Goal: Task Accomplishment & Management: Complete application form

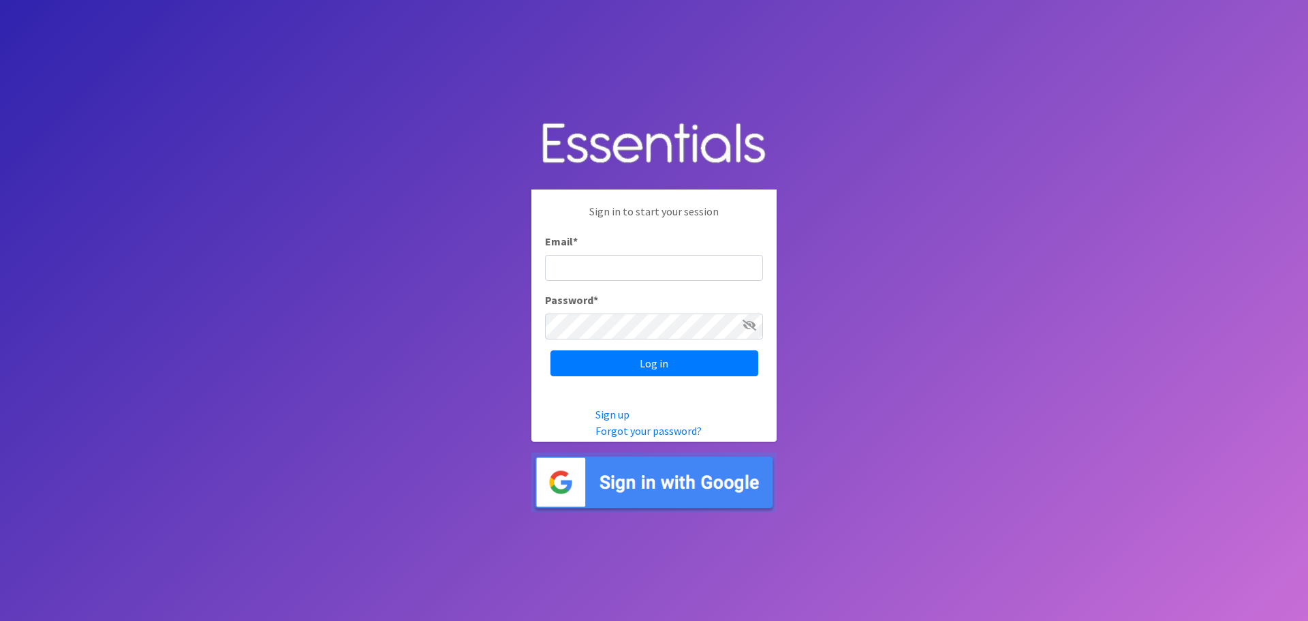
click at [588, 268] on input "Email *" at bounding box center [654, 268] width 218 height 26
type input "[EMAIL_ADDRESS][DOMAIN_NAME]"
click at [635, 366] on input "Log in" at bounding box center [654, 363] width 208 height 26
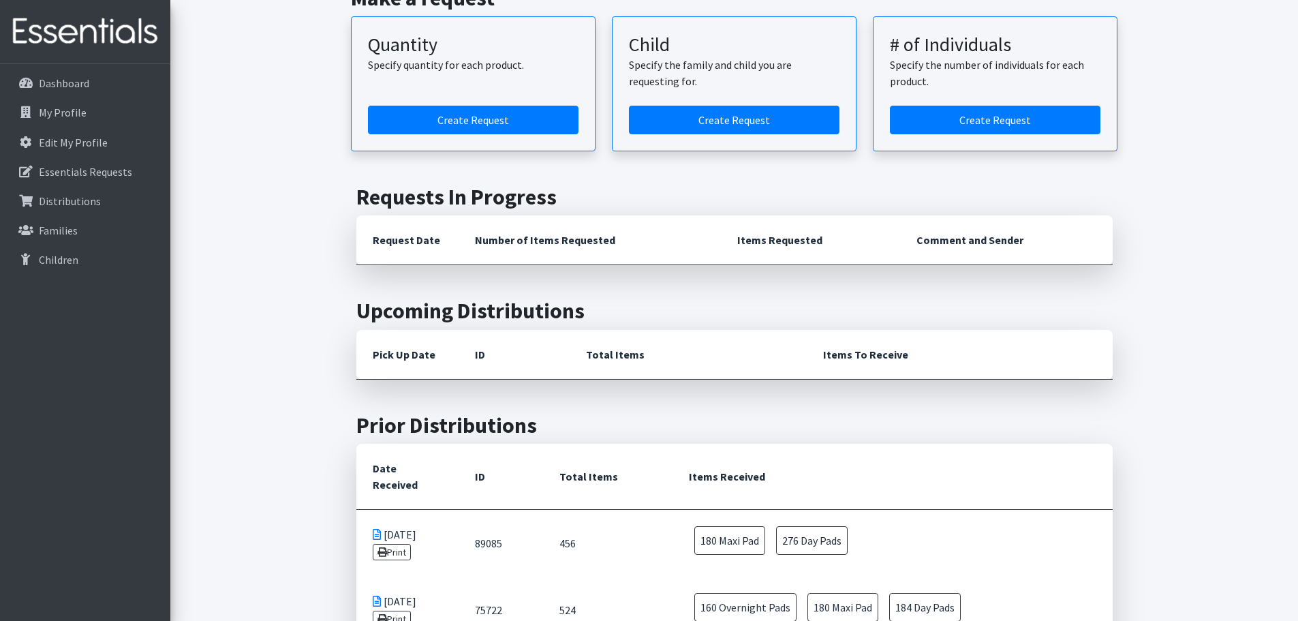
scroll to position [272, 0]
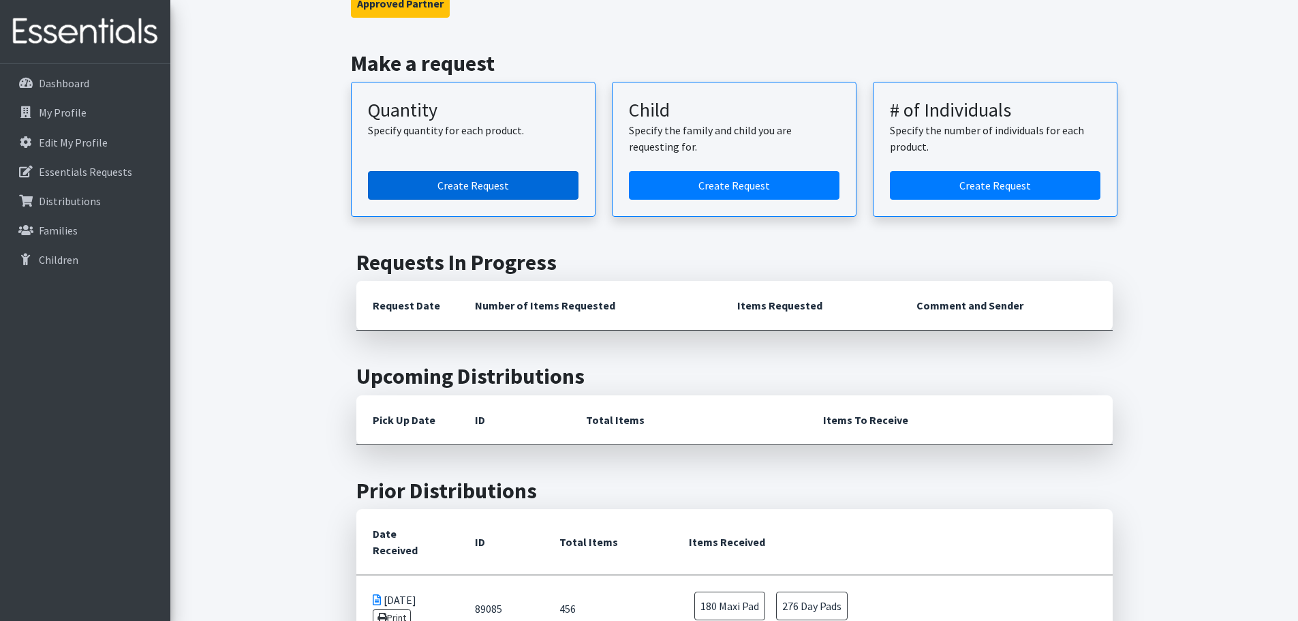
click at [484, 183] on link "Create Request" at bounding box center [473, 185] width 210 height 29
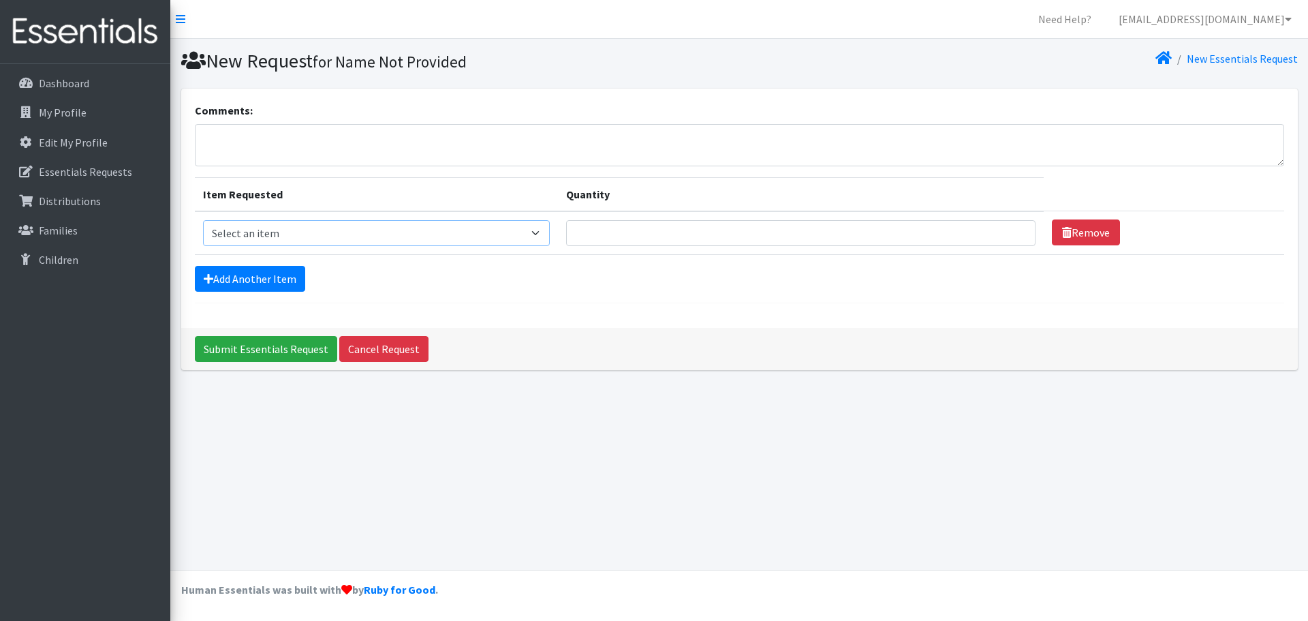
click at [550, 240] on select "Select an item Adult Period Pack Student Period Pack" at bounding box center [376, 233] width 347 height 26
select select "7757"
click at [203, 220] on select "Select an item Adult Period Pack Student Period Pack" at bounding box center [376, 233] width 347 height 26
click at [688, 234] on input "Quantity" at bounding box center [800, 233] width 469 height 26
type input "200"
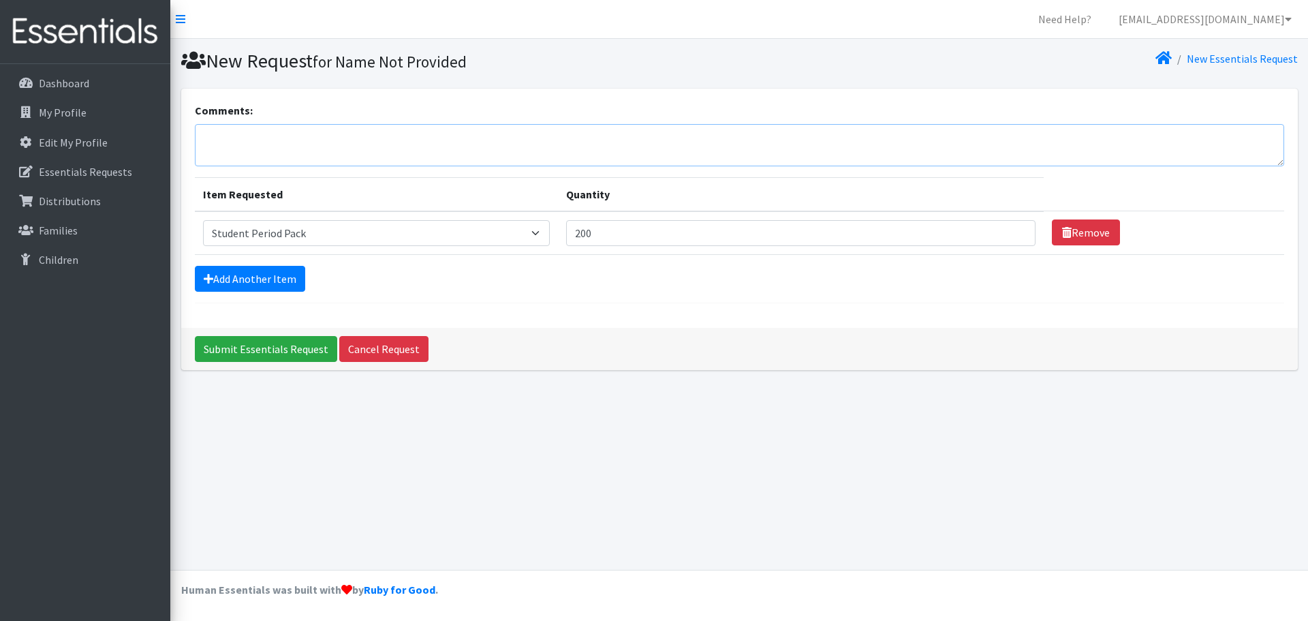
click at [317, 136] on textarea "Comments:" at bounding box center [739, 145] width 1089 height 42
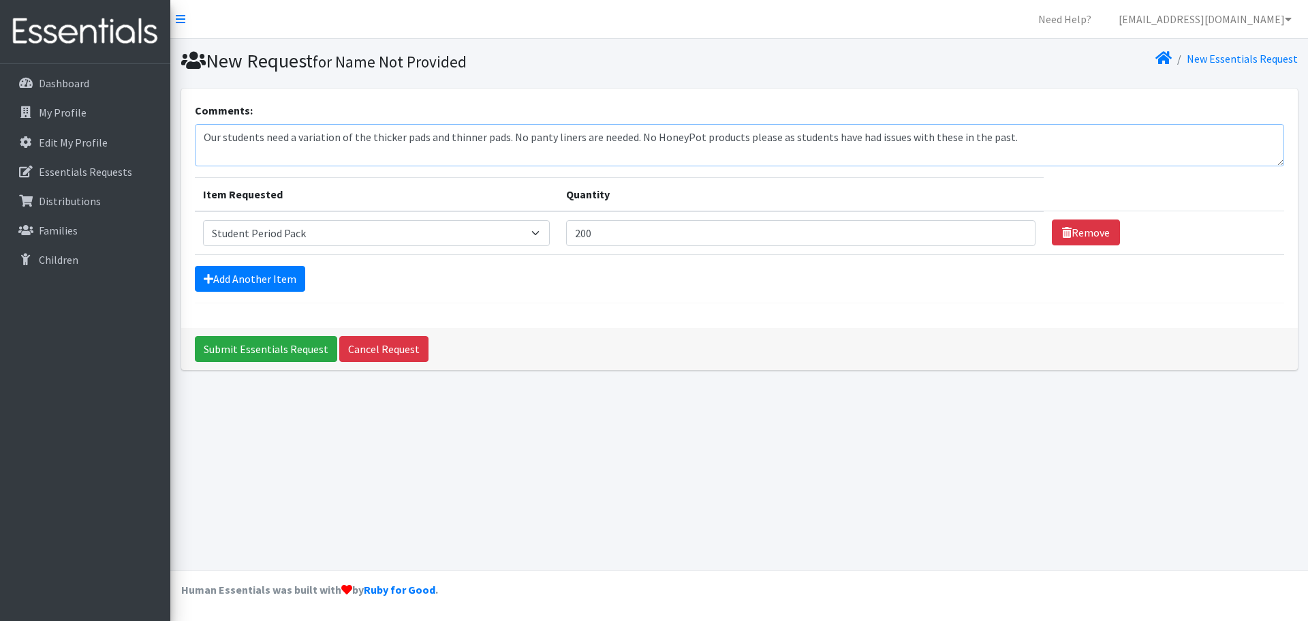
click at [337, 139] on textarea "Our students need a variation of the thicker pads and thinner pads. No panty li…" at bounding box center [739, 145] width 1089 height 42
click at [526, 140] on textarea "Our students need an assortment of the thicker pads and thinner pads. No panty …" at bounding box center [739, 145] width 1089 height 42
click at [1131, 136] on textarea "Our students need an assortment of the thicker pads and thinner pads. More thin…" at bounding box center [739, 145] width 1089 height 42
type textarea "Our students need an assortment of the thicker pads and thinner pads. More thin…"
click at [250, 354] on input "Submit Essentials Request" at bounding box center [266, 349] width 142 height 26
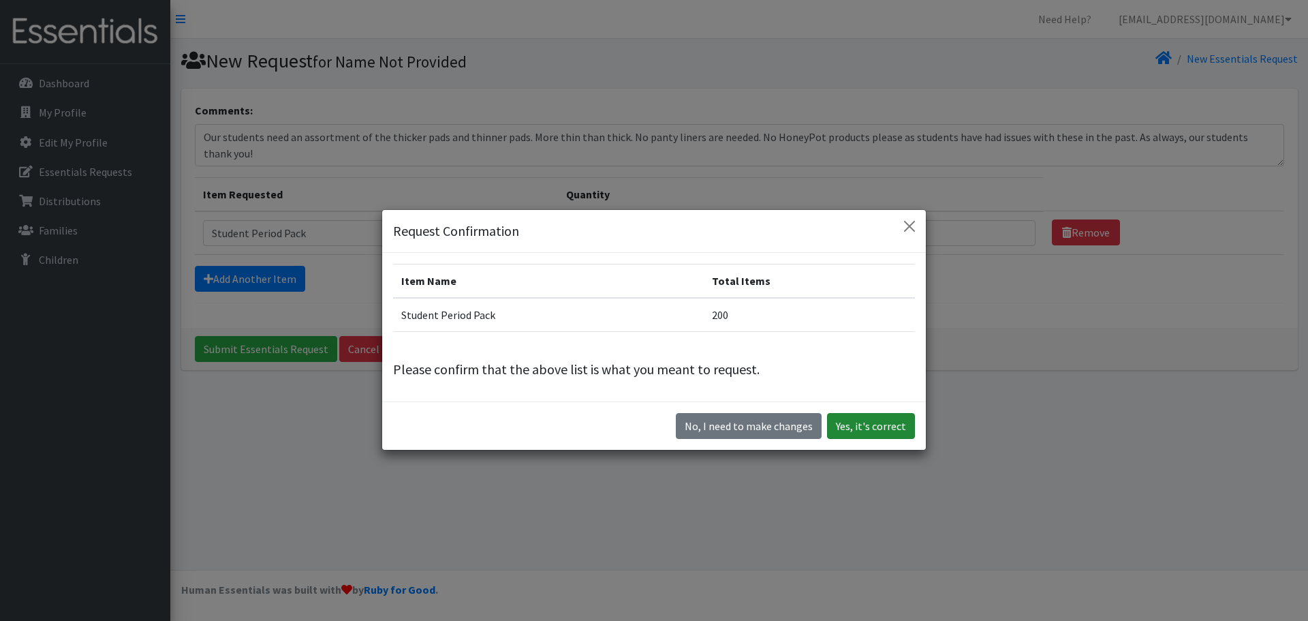
click at [864, 424] on button "Yes, it's correct" at bounding box center [871, 426] width 88 height 26
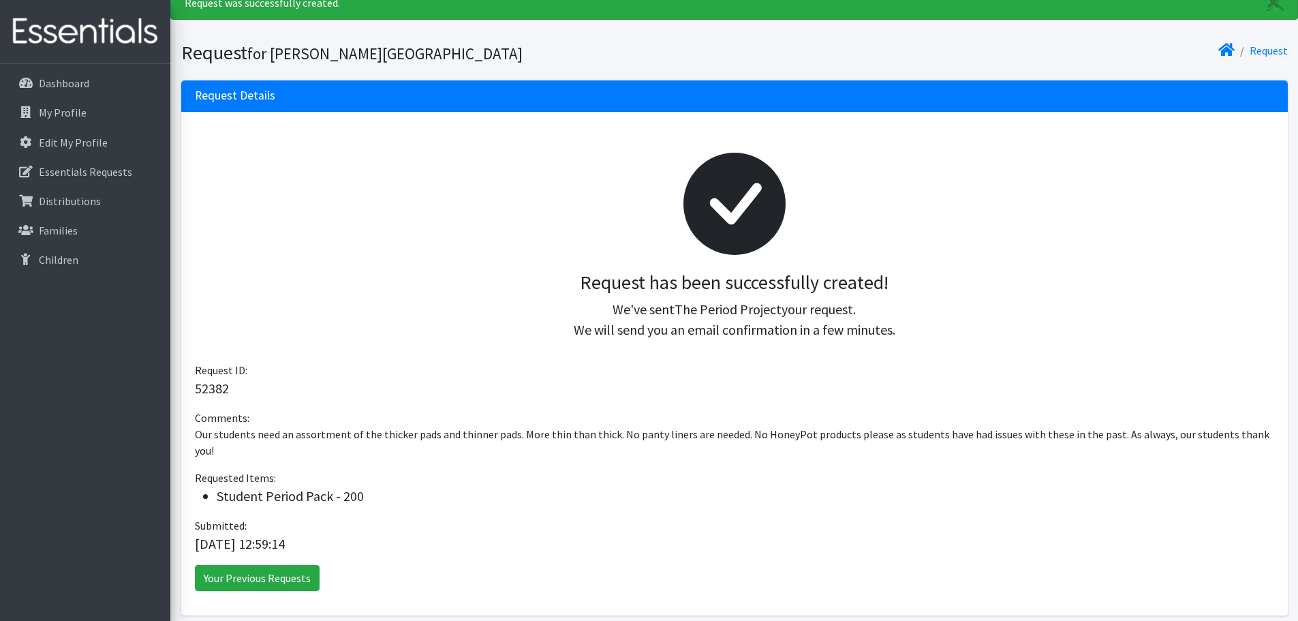
scroll to position [93, 0]
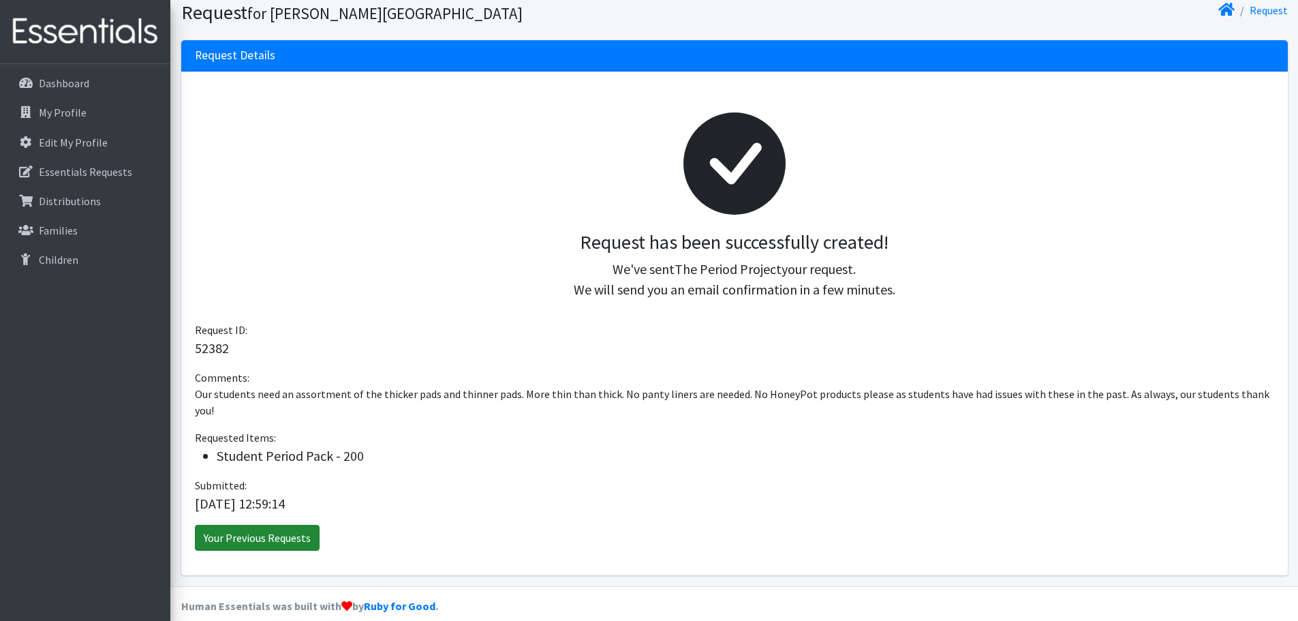
click at [275, 525] on link "Your Previous Requests" at bounding box center [257, 538] width 125 height 26
